Goal: Navigation & Orientation: Find specific page/section

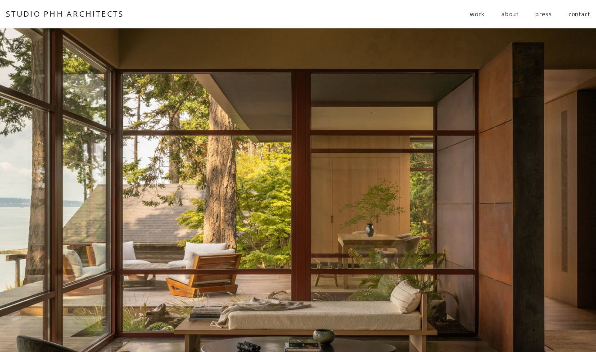
click at [0, 0] on span "residential" at bounding box center [0, 0] width 0 height 0
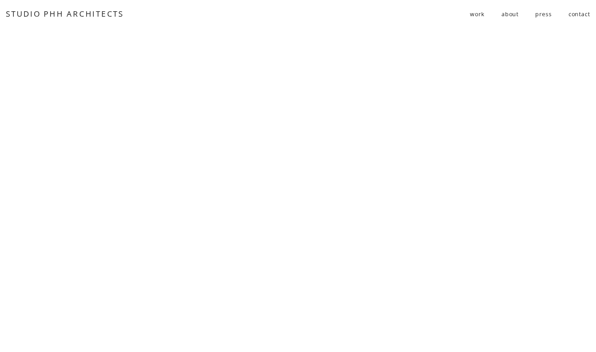
scroll to position [2729, 0]
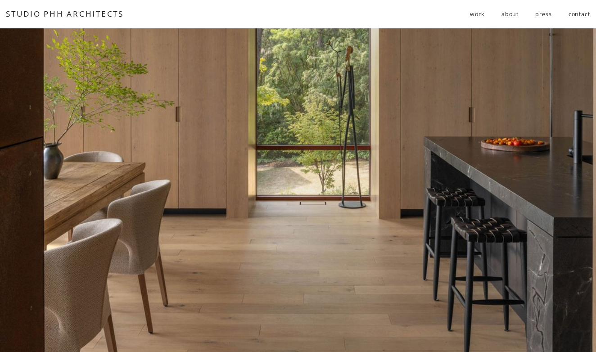
drag, startPoint x: 245, startPoint y: 154, endPoint x: 238, endPoint y: 103, distance: 51.4
click at [217, 128] on div at bounding box center [298, 103] width 596 height 513
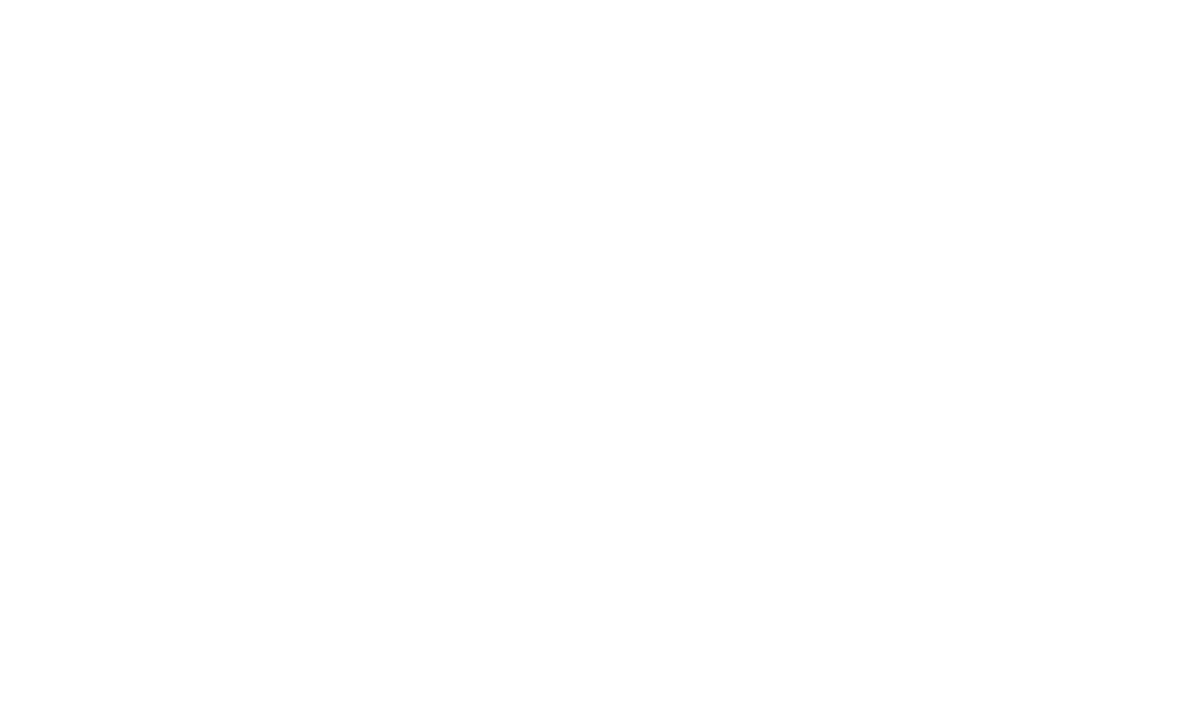
scroll to position [4002, 0]
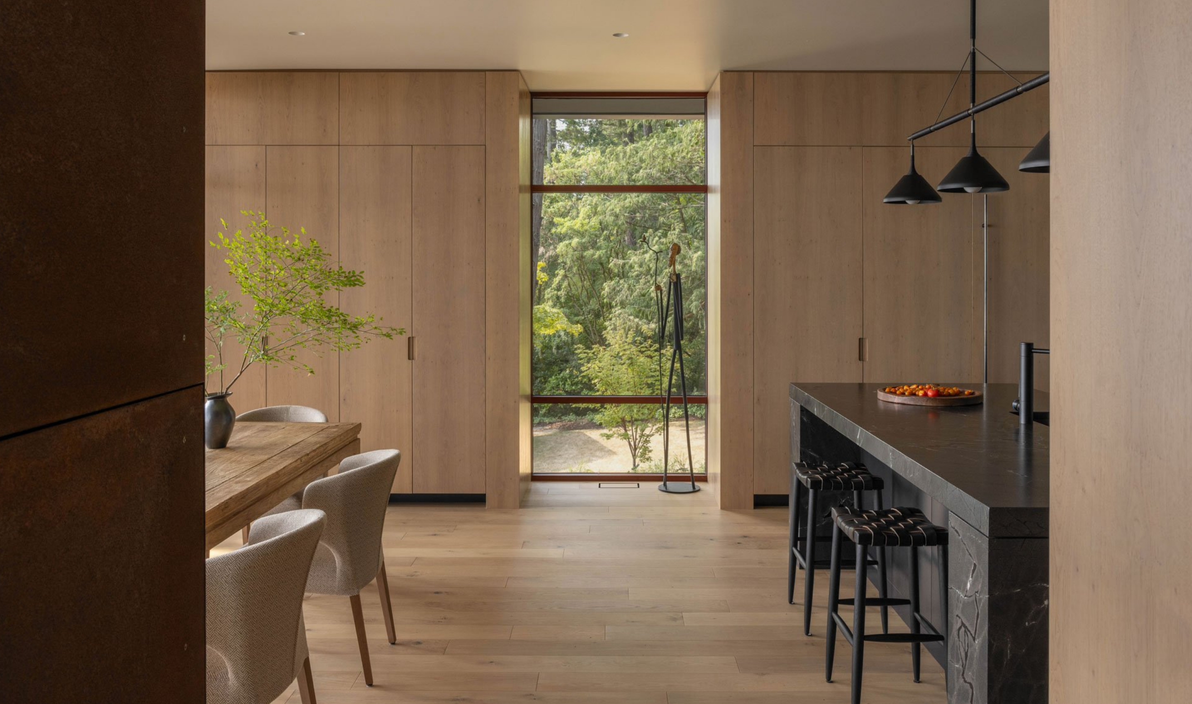
click at [366, 241] on div at bounding box center [596, 331] width 1192 height 789
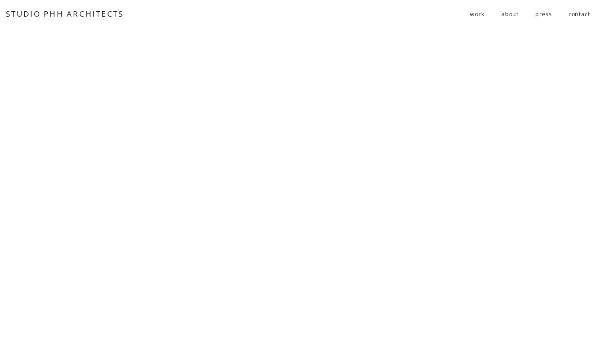
scroll to position [0, 0]
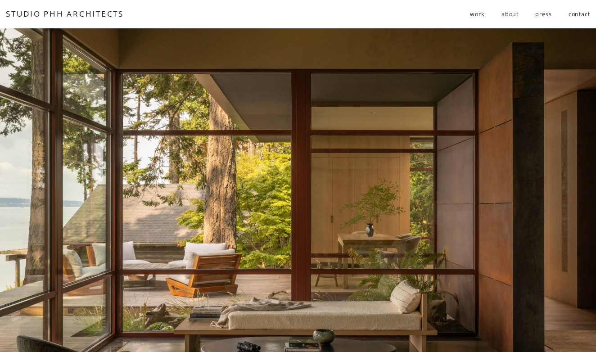
click at [0, 0] on span "residential" at bounding box center [0, 0] width 0 height 0
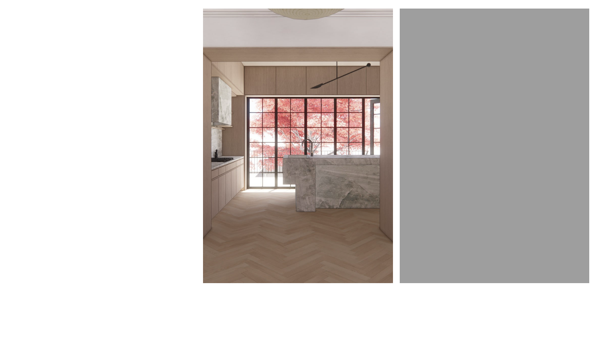
scroll to position [1163, 0]
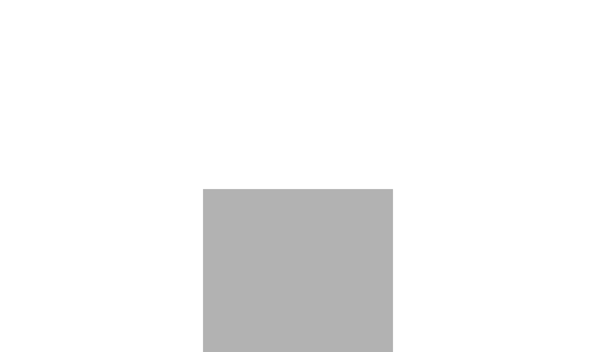
scroll to position [2723, 0]
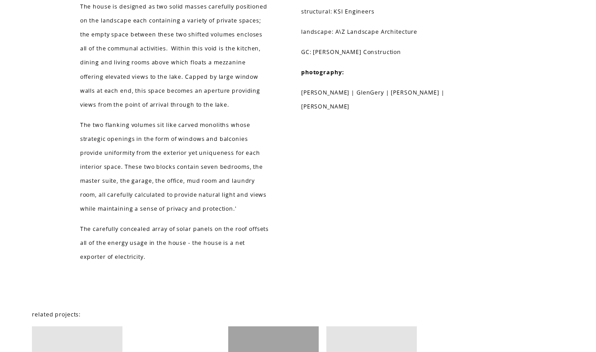
scroll to position [6715, 0]
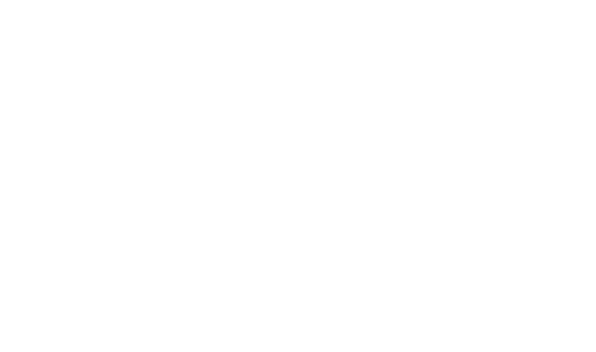
scroll to position [979, 0]
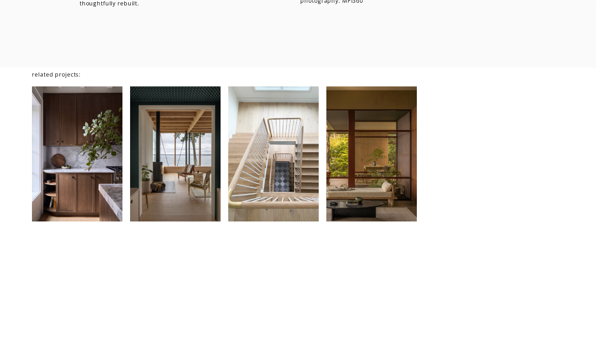
click at [156, 163] on div at bounding box center [175, 153] width 91 height 135
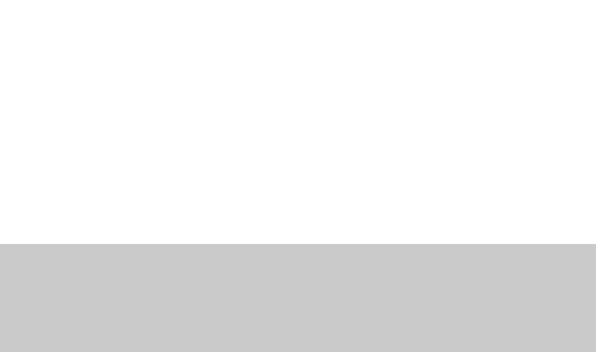
scroll to position [1309, 0]
